Goal: Task Accomplishment & Management: Manage account settings

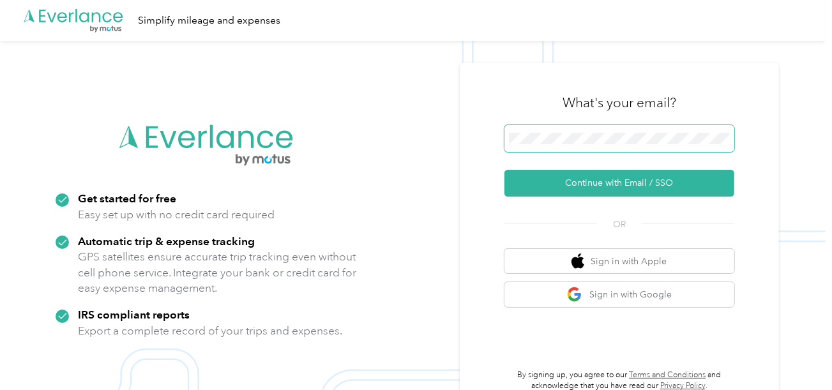
click at [570, 126] on span at bounding box center [619, 138] width 230 height 27
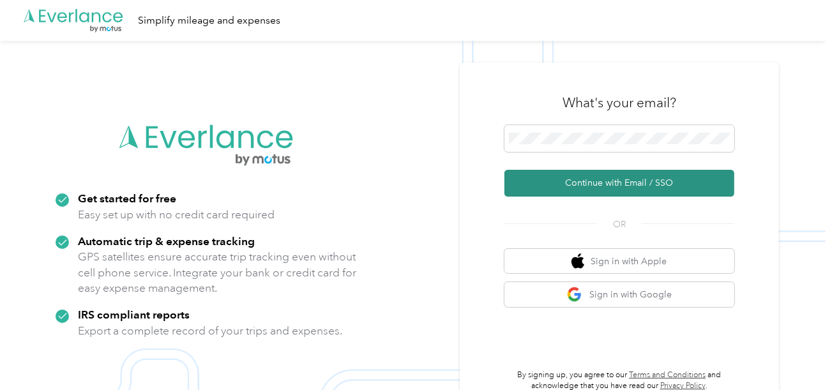
click at [571, 188] on button "Continue with Email / SSO" at bounding box center [619, 183] width 230 height 27
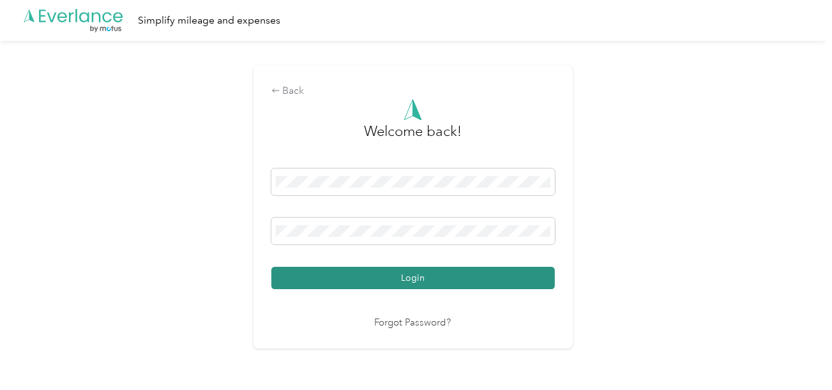
click at [460, 294] on div "Welcome back! Login Forgot Password?" at bounding box center [412, 215] width 283 height 232
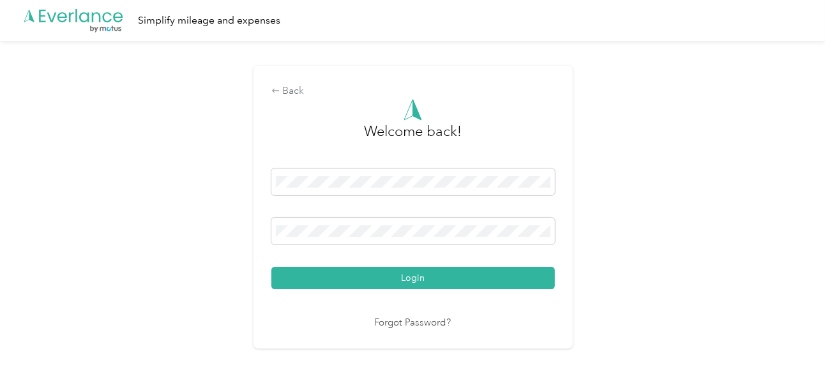
drag, startPoint x: 473, startPoint y: 281, endPoint x: 629, endPoint y: 253, distance: 158.2
click at [483, 281] on button "Login" at bounding box center [412, 278] width 283 height 22
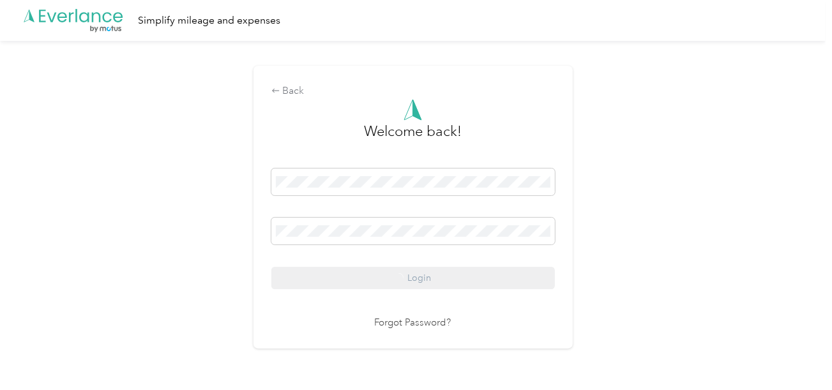
drag, startPoint x: 654, startPoint y: 244, endPoint x: 691, endPoint y: 251, distance: 37.7
click at [659, 244] on div "Back Welcome back! Login Forgot Password?" at bounding box center [413, 213] width 826 height 344
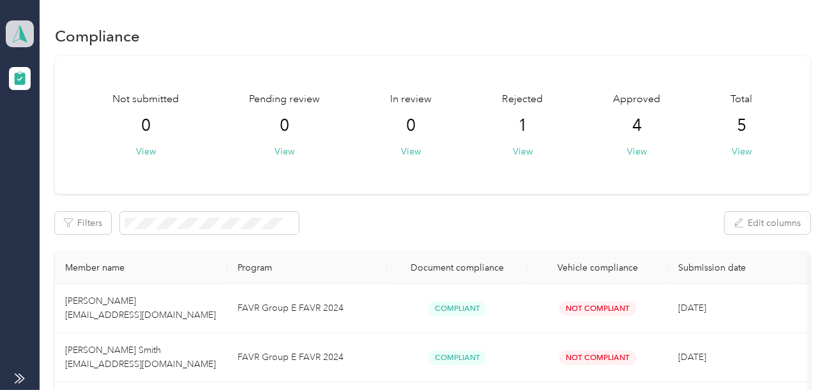
click at [26, 34] on icon at bounding box center [19, 34] width 19 height 18
click at [29, 123] on div "Log out" at bounding box center [140, 134] width 251 height 22
